Goal: Task Accomplishment & Management: Use online tool/utility

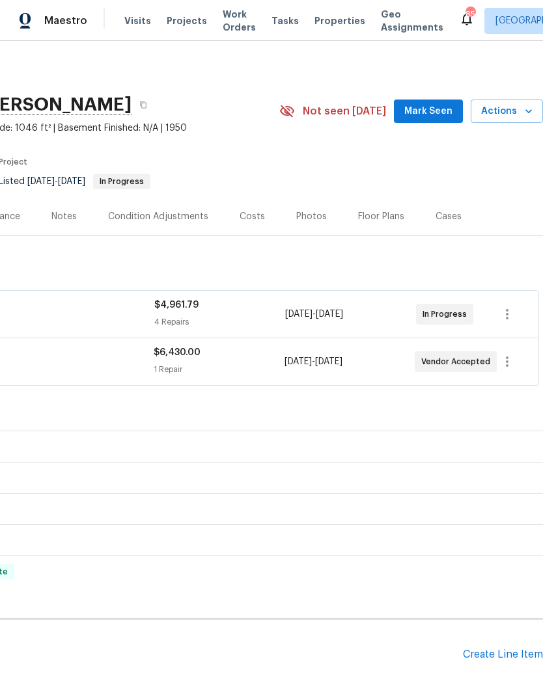
scroll to position [0, 193]
click at [508, 306] on button "button" at bounding box center [506, 314] width 31 height 31
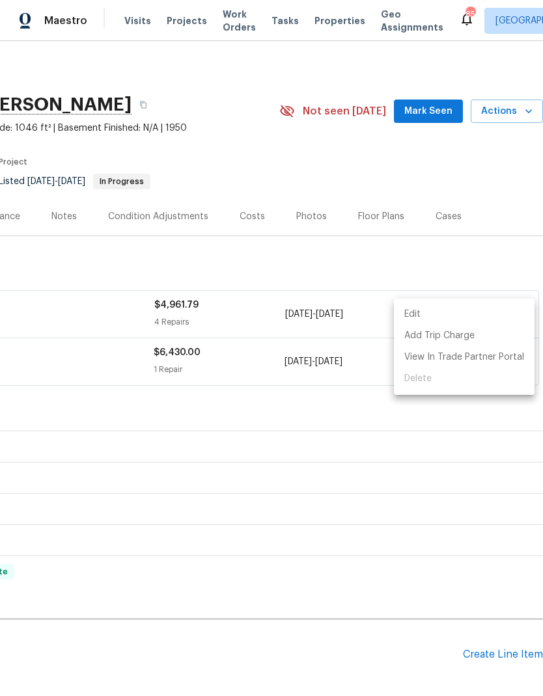
click at [342, 481] on div at bounding box center [271, 348] width 543 height 696
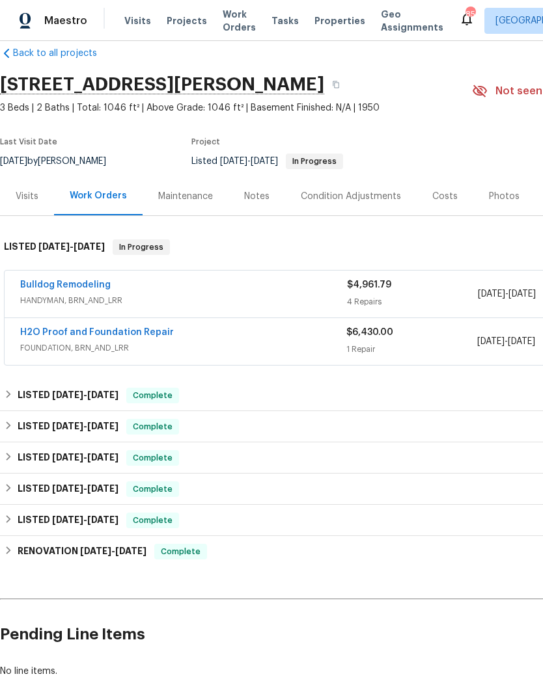
scroll to position [21, 0]
click at [88, 281] on link "Bulldog Remodeling" at bounding box center [65, 284] width 90 height 9
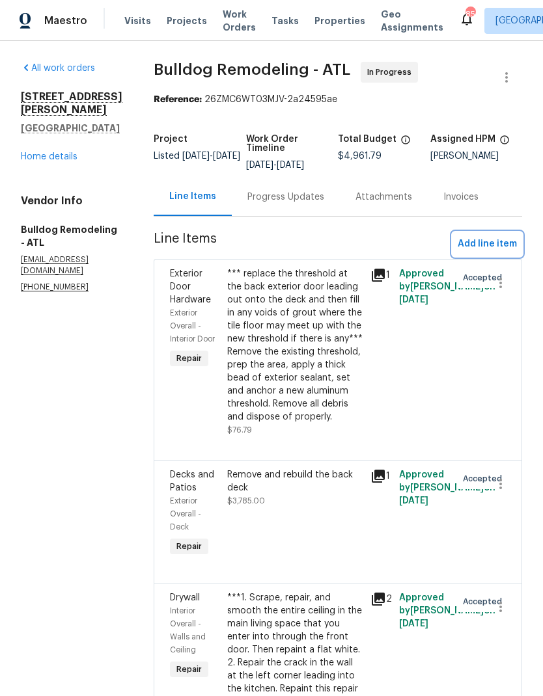
click at [496, 239] on span "Add line item" at bounding box center [487, 244] width 59 height 16
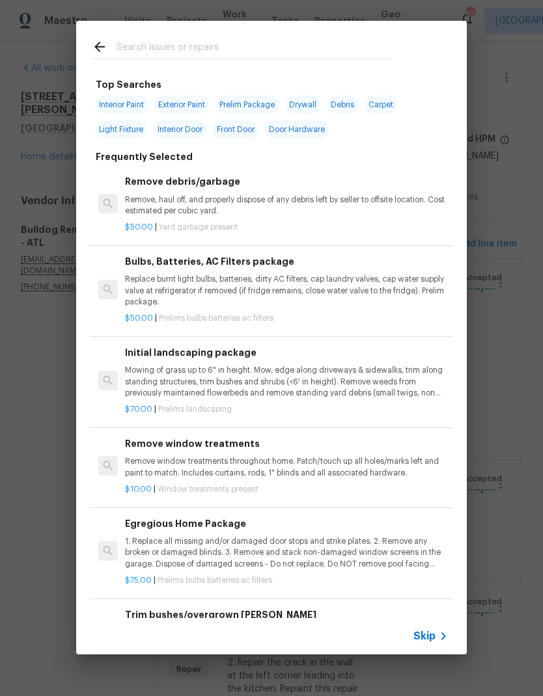
click at [180, 45] on input "text" at bounding box center [254, 49] width 276 height 20
type input "Fenc"
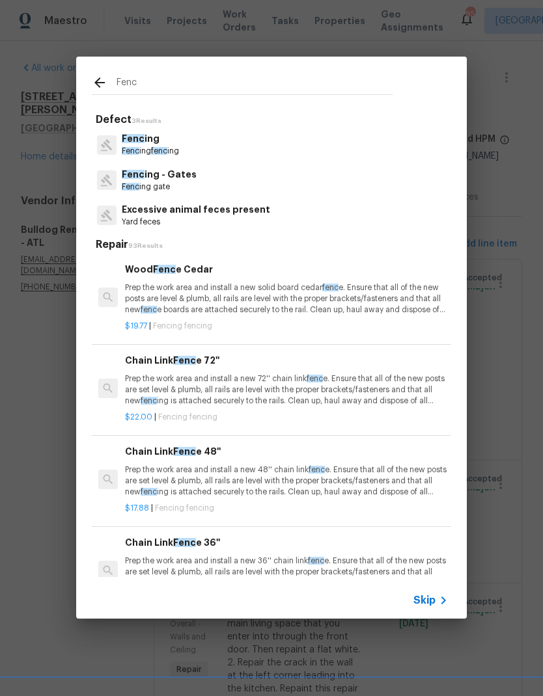
click at [163, 148] on span "fenc" at bounding box center [159, 151] width 16 height 8
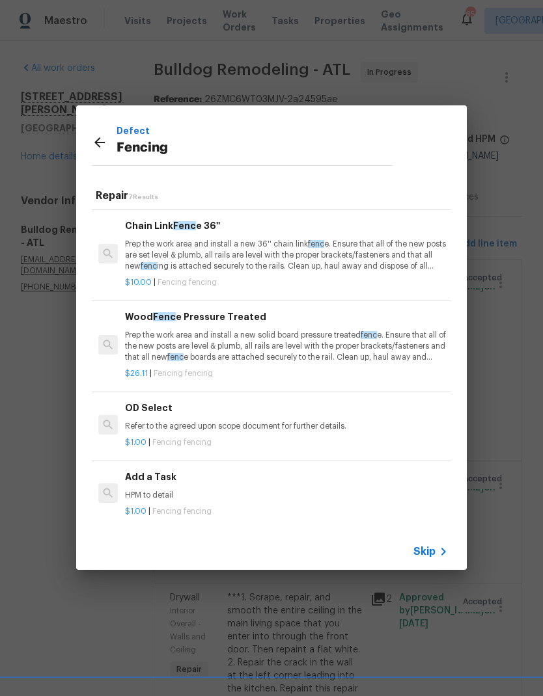
scroll to position [266, 0]
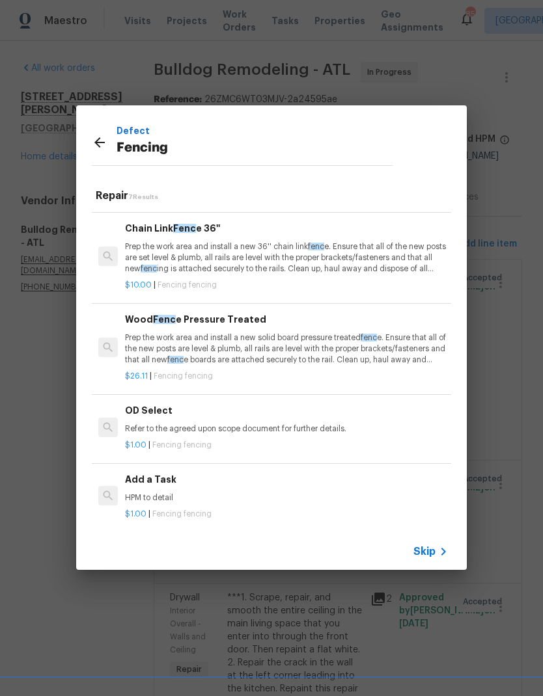
click at [284, 344] on p "Prep the work area and install a new solid board pressure treated fenc e. Ensur…" at bounding box center [286, 349] width 323 height 33
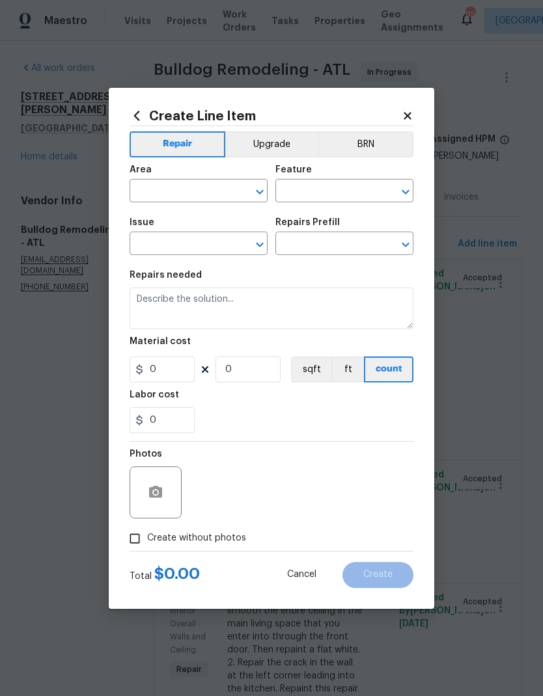
type input "Fencing"
type textarea "Prep the work area and install a new solid board pressure treated fence. Ensure…"
type input "1"
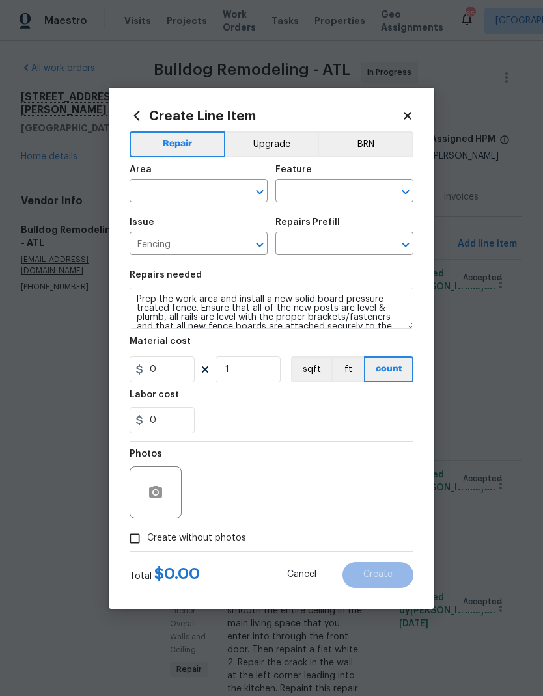
type input "Wood Fence Pressure Treated $26.11"
type input "26.11"
click at [199, 185] on input "text" at bounding box center [181, 192] width 102 height 20
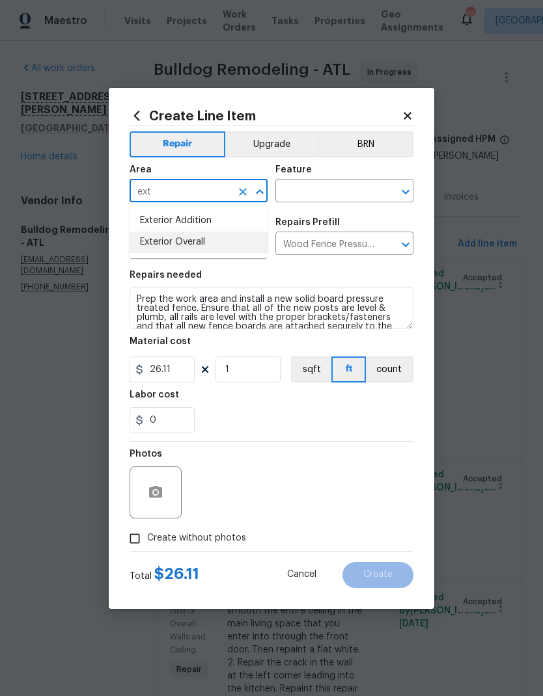
click at [204, 240] on li "Exterior Overall" at bounding box center [199, 242] width 138 height 21
type input "Exterior Overall"
click at [341, 191] on input "text" at bounding box center [326, 192] width 102 height 20
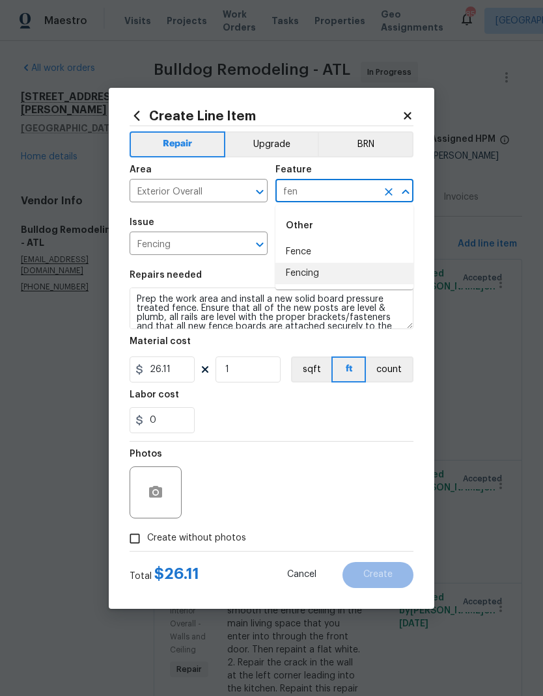
click at [325, 273] on li "Fencing" at bounding box center [344, 273] width 138 height 21
type input "Fencing"
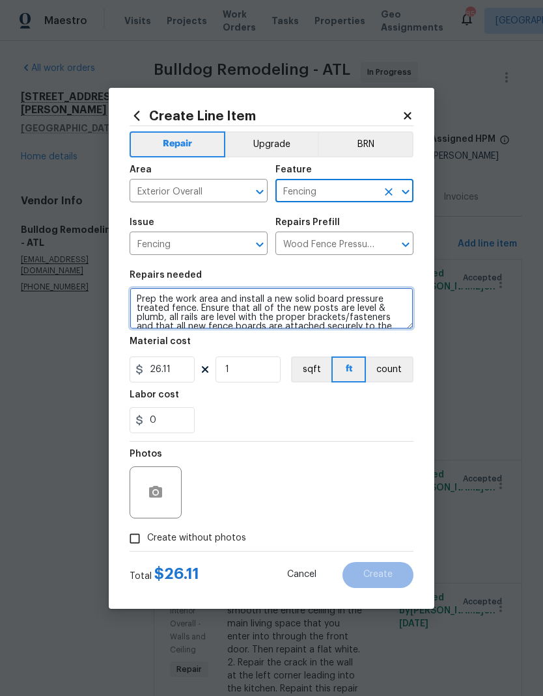
click at [138, 299] on textarea "Prep the work area and install a new solid board pressure treated fence. Ensure…" at bounding box center [272, 309] width 284 height 42
click at [171, 297] on textarea "Prep the work area and install a new solid board pressure treated fence. Ensure…" at bounding box center [272, 309] width 284 height 42
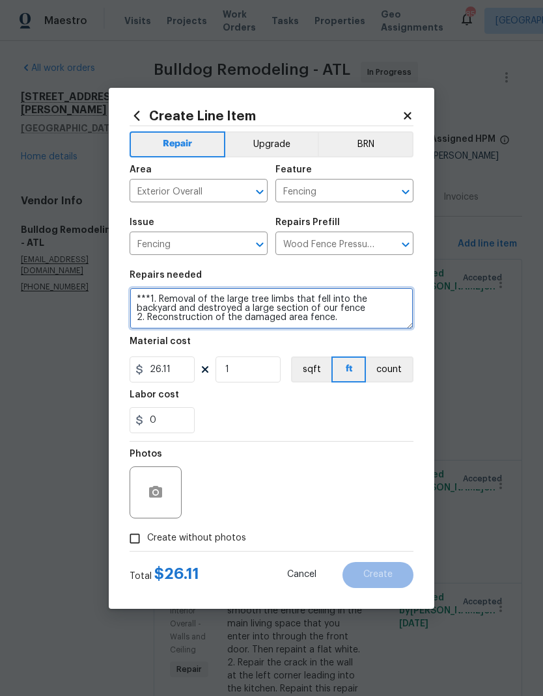
type textarea "***1. Removal of the large tree limbs that fell into the backyard and destroyed…"
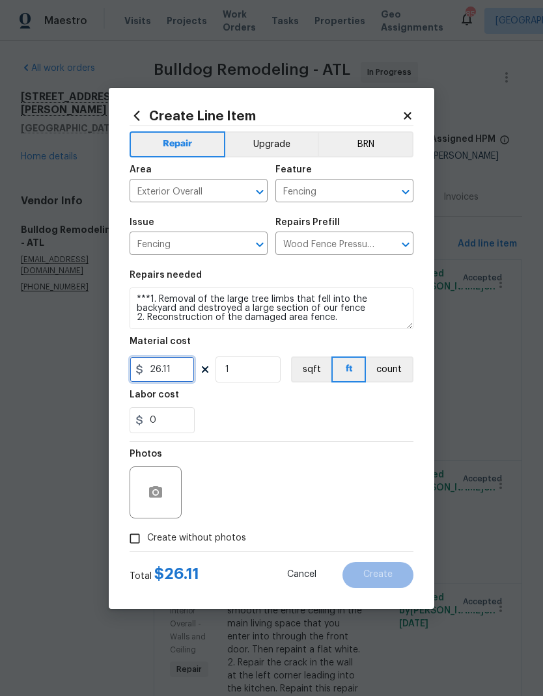
click at [181, 374] on input "26.11" at bounding box center [162, 370] width 65 height 26
type input "1200"
click at [268, 376] on input "1" at bounding box center [247, 370] width 65 height 26
click at [165, 503] on button "button" at bounding box center [155, 492] width 31 height 31
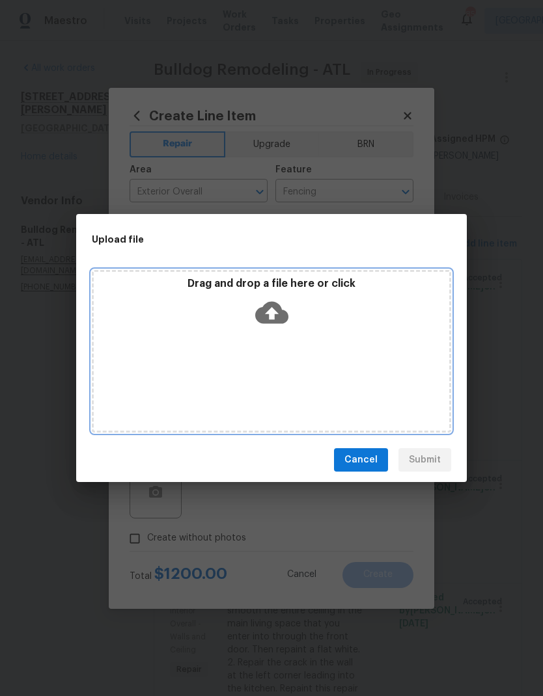
click at [278, 316] on icon at bounding box center [271, 313] width 33 height 22
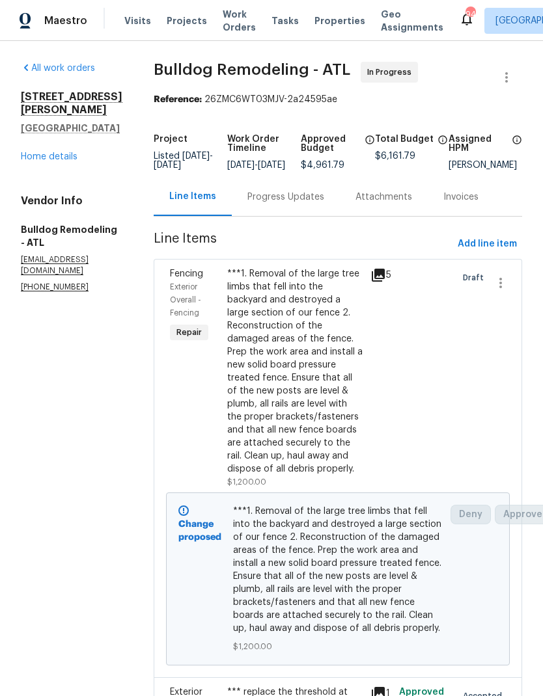
click at [68, 152] on link "Home details" at bounding box center [49, 156] width 57 height 9
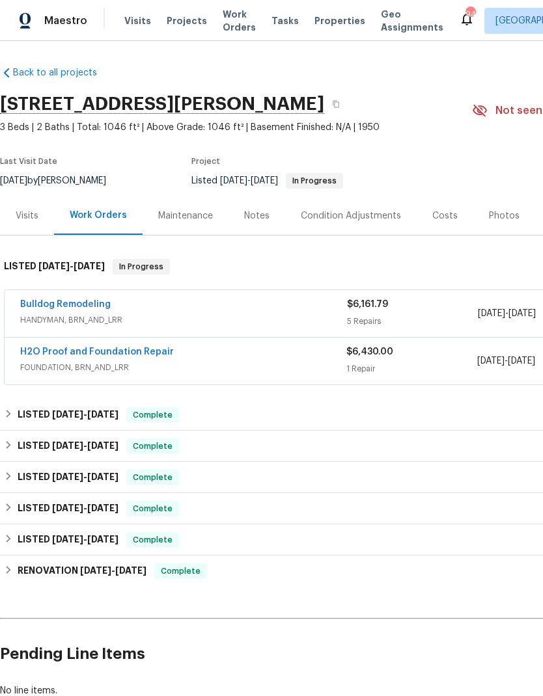
scroll to position [1, 0]
click at [149, 354] on link "H2O Proof and Foundation Repair" at bounding box center [97, 352] width 154 height 9
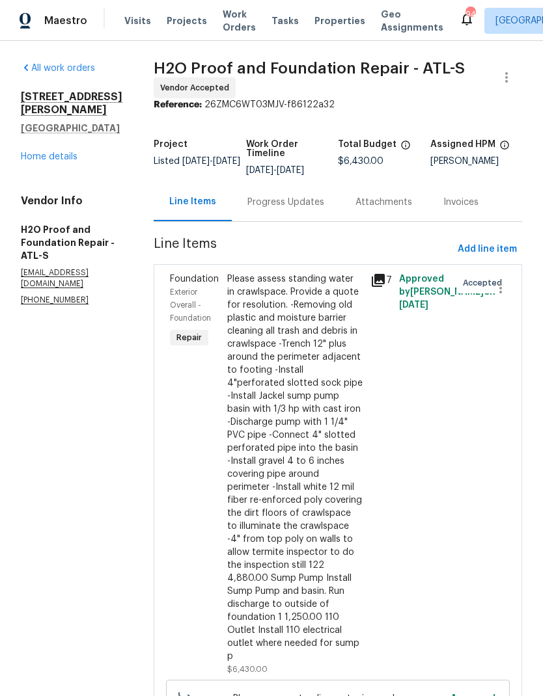
click at [257, 196] on div "Progress Updates" at bounding box center [285, 202] width 77 height 13
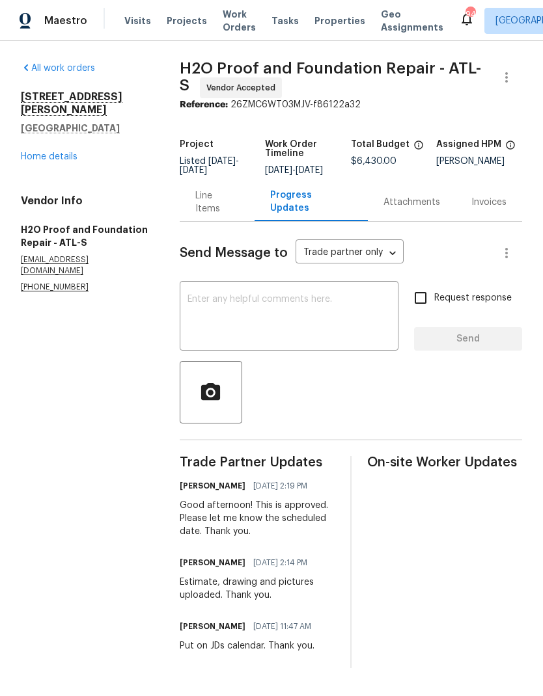
click at [235, 210] on div "Line Items" at bounding box center [217, 202] width 44 height 26
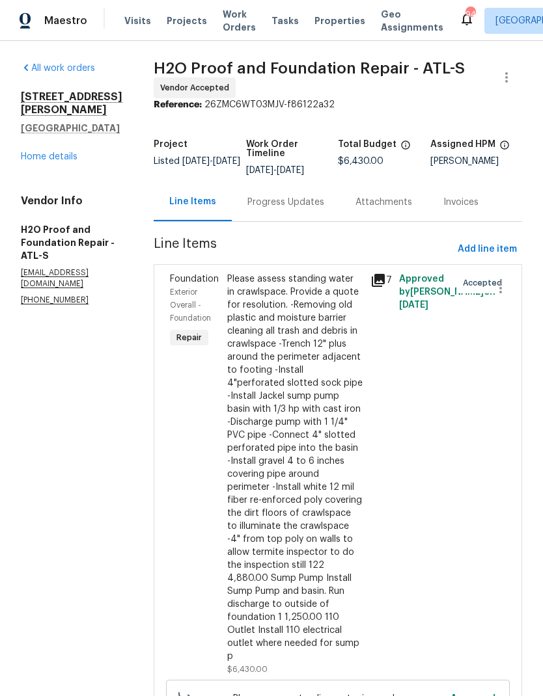
click at [36, 161] on link "Home details" at bounding box center [49, 156] width 57 height 9
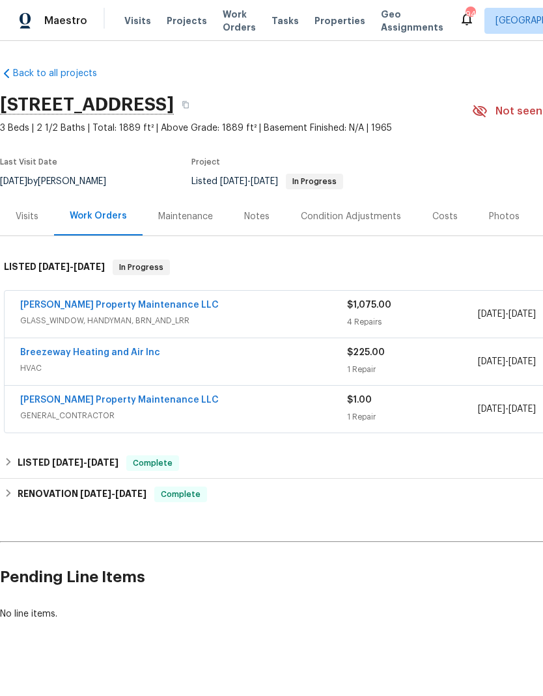
click at [144, 303] on link "[PERSON_NAME] Property Maintenance LLC" at bounding box center [119, 305] width 199 height 9
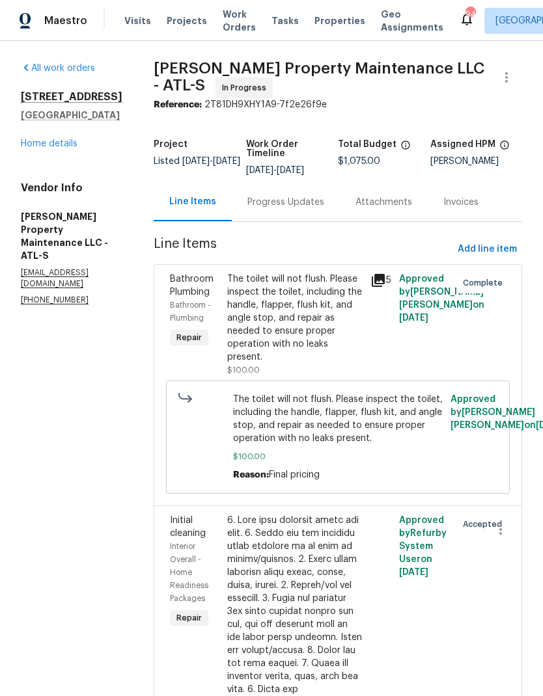
click at [307, 202] on div "Progress Updates" at bounding box center [285, 202] width 77 height 13
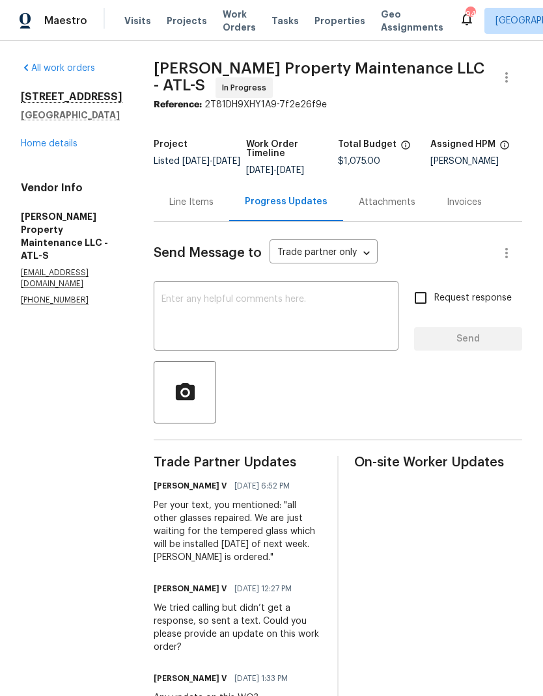
click at [206, 200] on div "Line Items" at bounding box center [191, 202] width 44 height 13
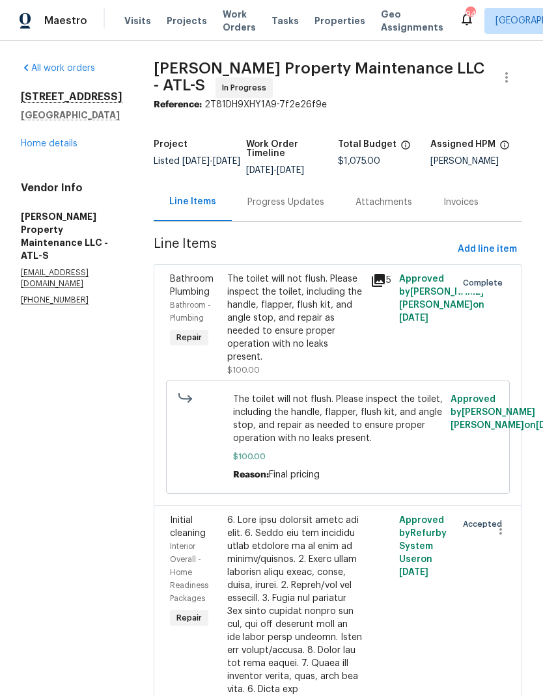
click at [73, 144] on link "Home details" at bounding box center [49, 143] width 57 height 9
